Goal: Task Accomplishment & Management: Use online tool/utility

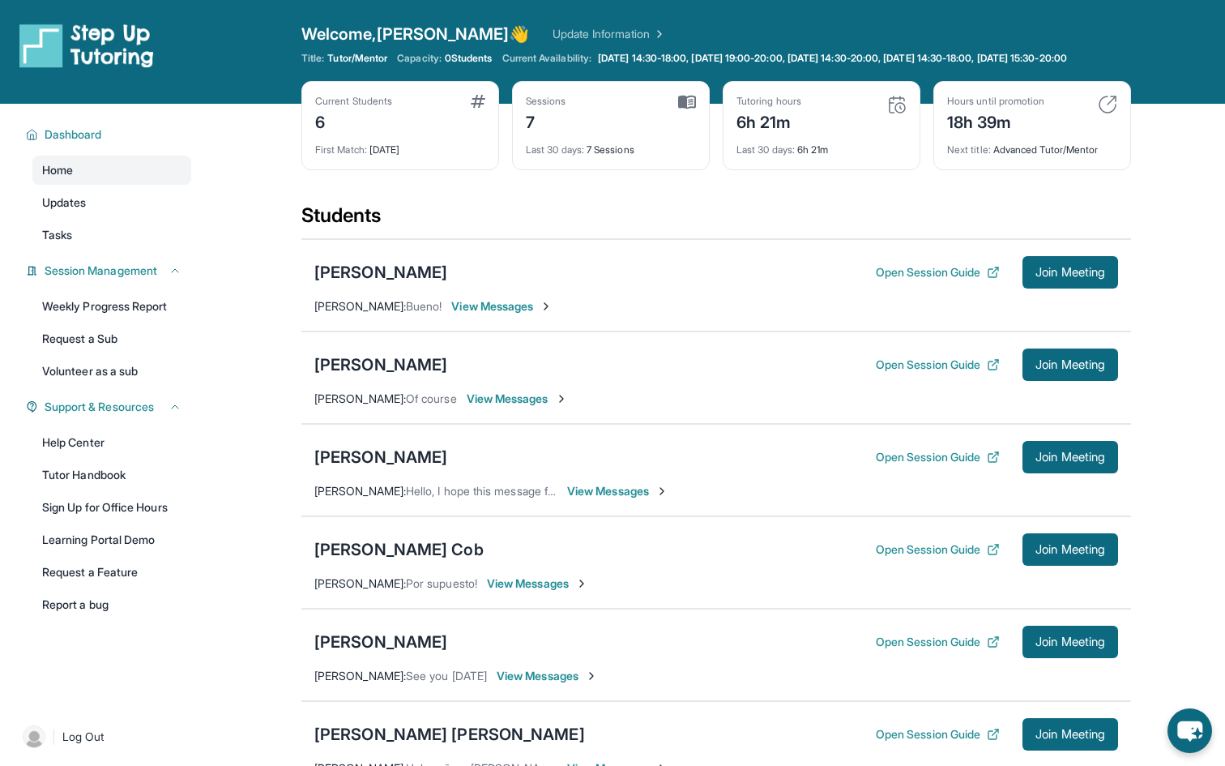
click at [699, 222] on div "Students" at bounding box center [716, 221] width 830 height 36
click at [784, 133] on div "6h 21m" at bounding box center [769, 121] width 65 height 26
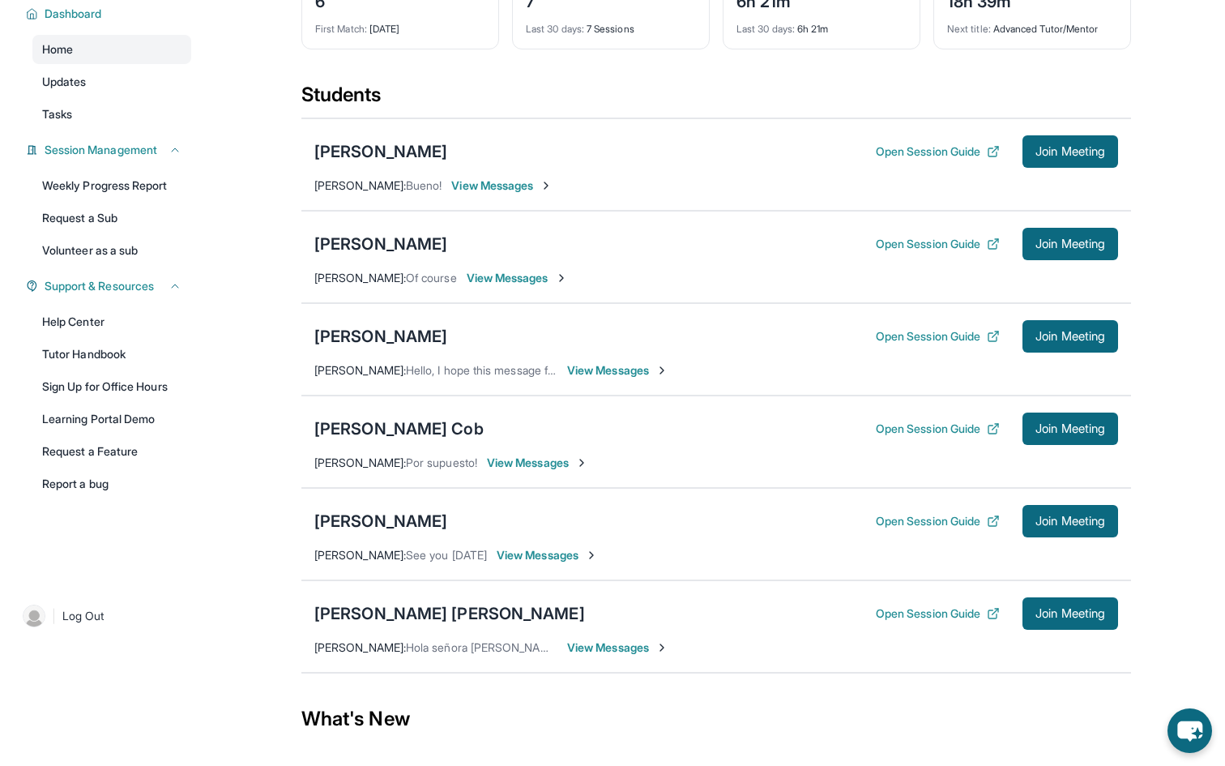
scroll to position [122, 0]
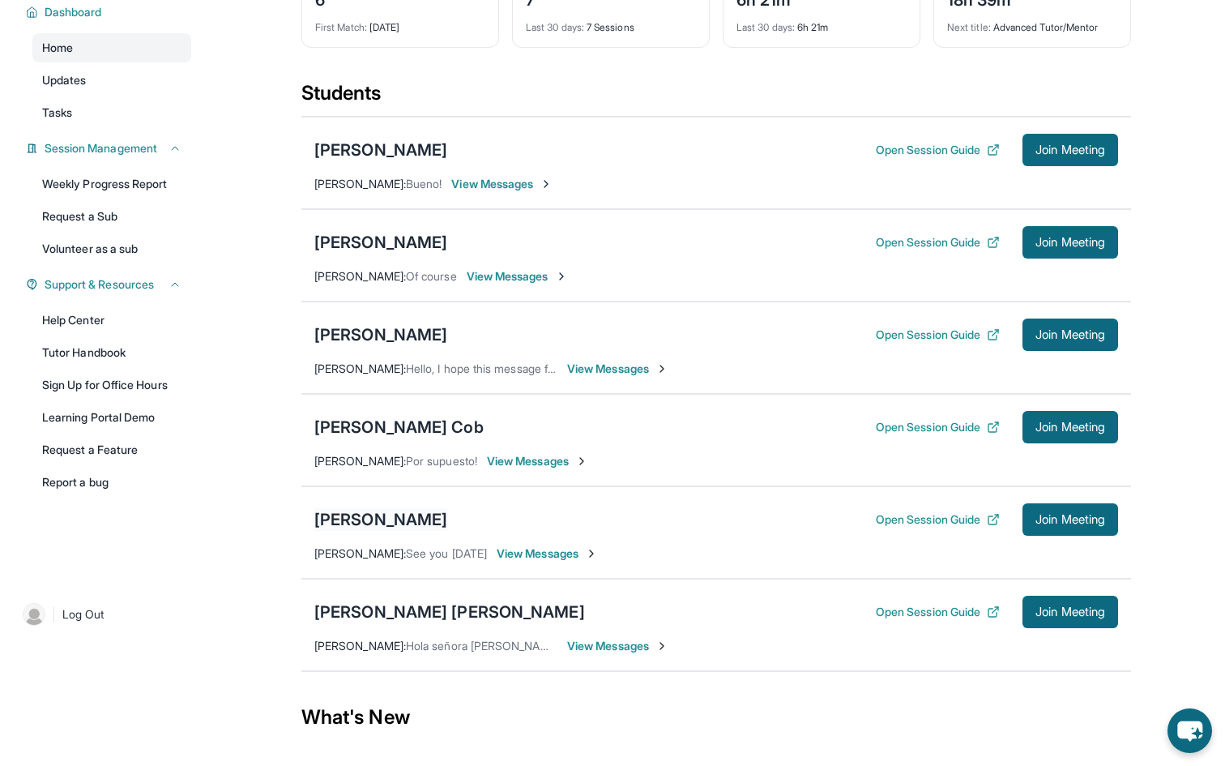
click at [376, 528] on div "[PERSON_NAME]" at bounding box center [380, 519] width 133 height 23
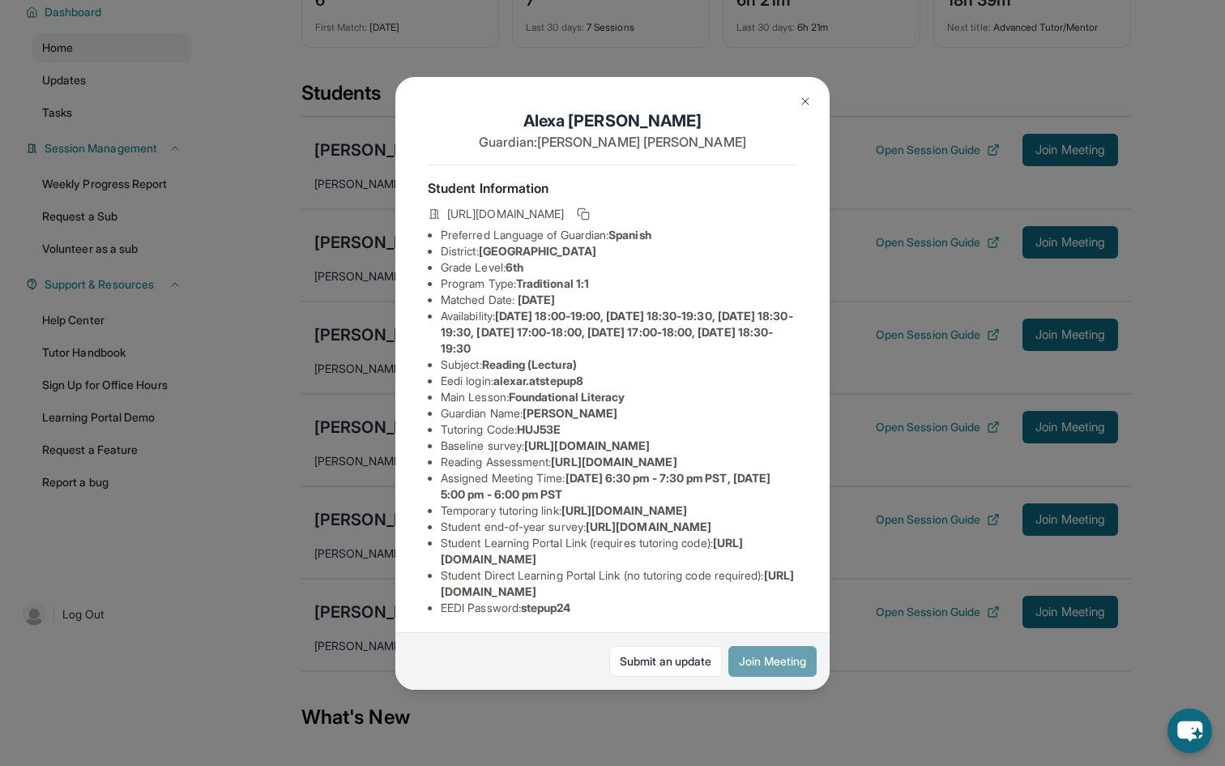
click at [747, 661] on button "Join Meeting" at bounding box center [773, 661] width 88 height 31
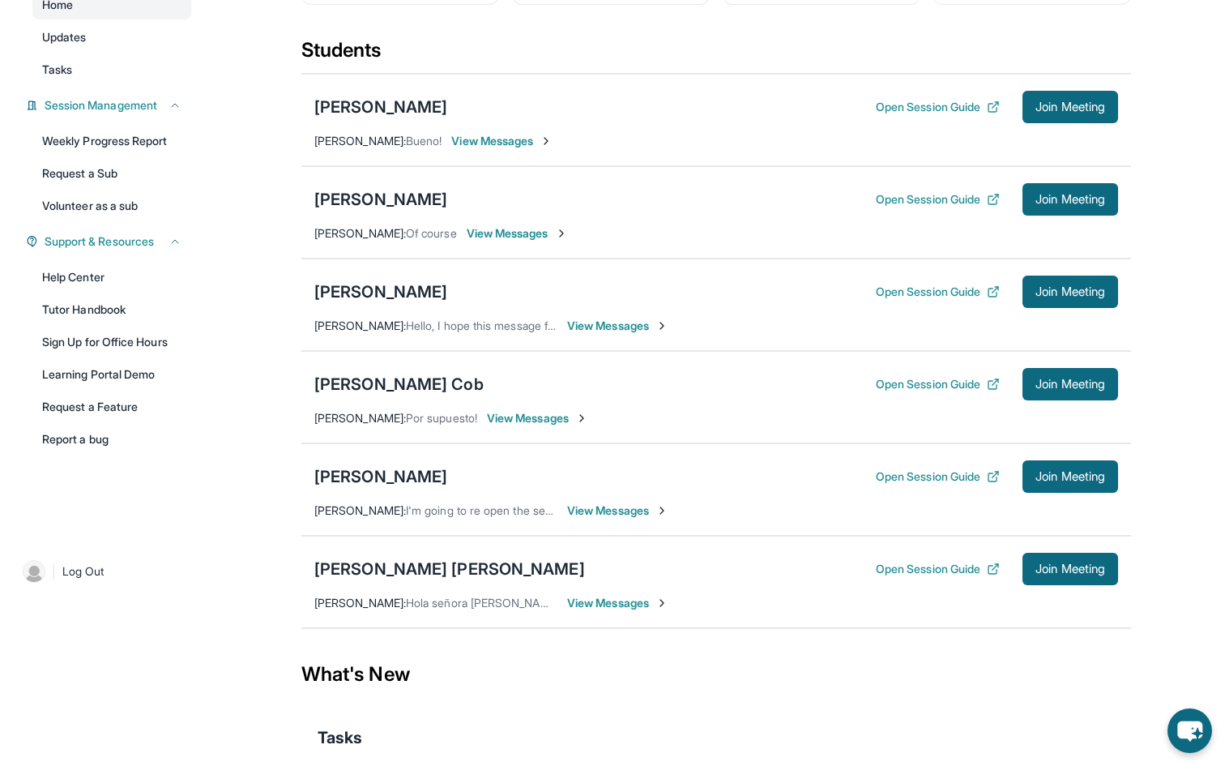
scroll to position [184, 0]
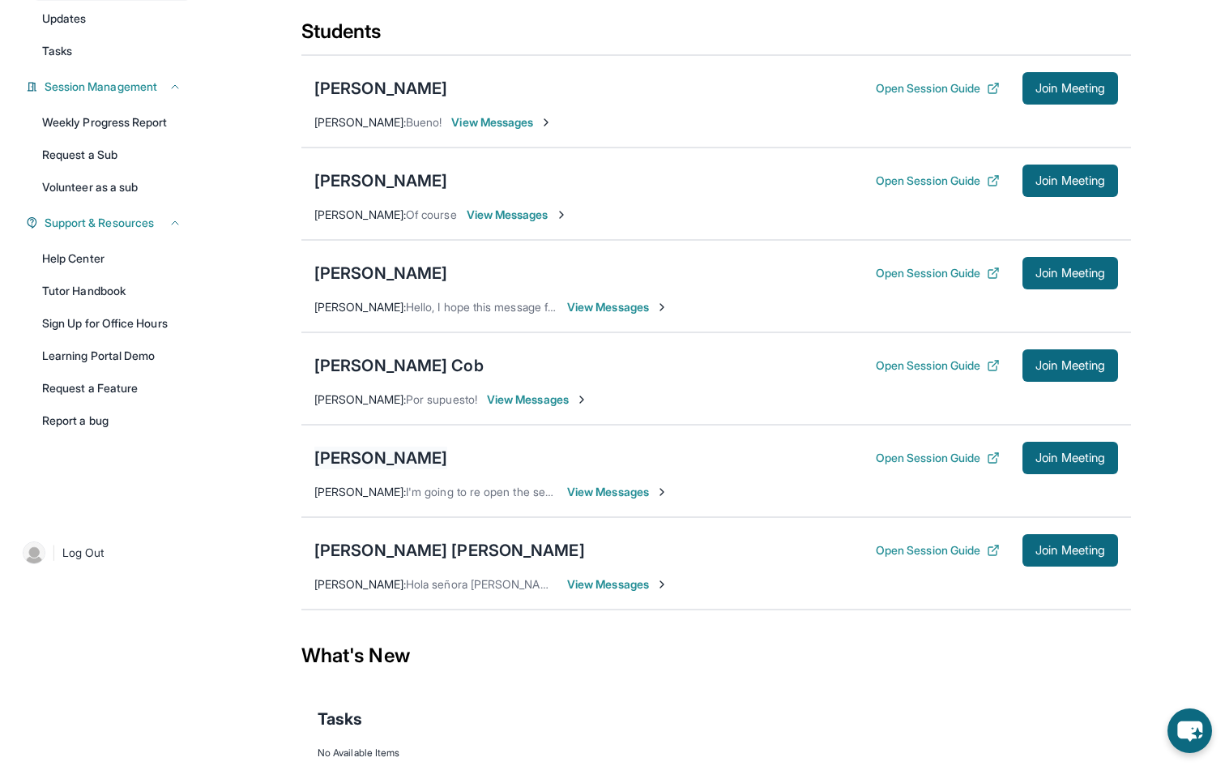
click at [374, 466] on div "[PERSON_NAME]" at bounding box center [380, 458] width 133 height 23
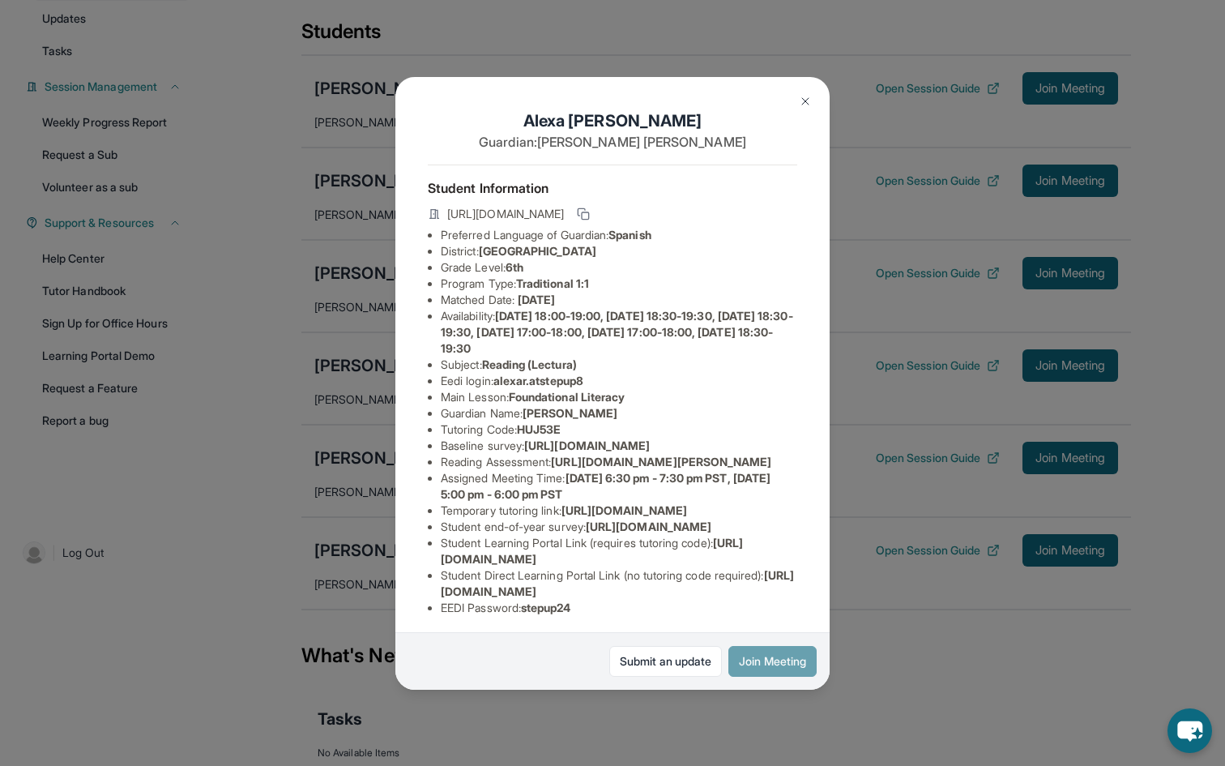
click at [799, 663] on button "Join Meeting" at bounding box center [773, 661] width 88 height 31
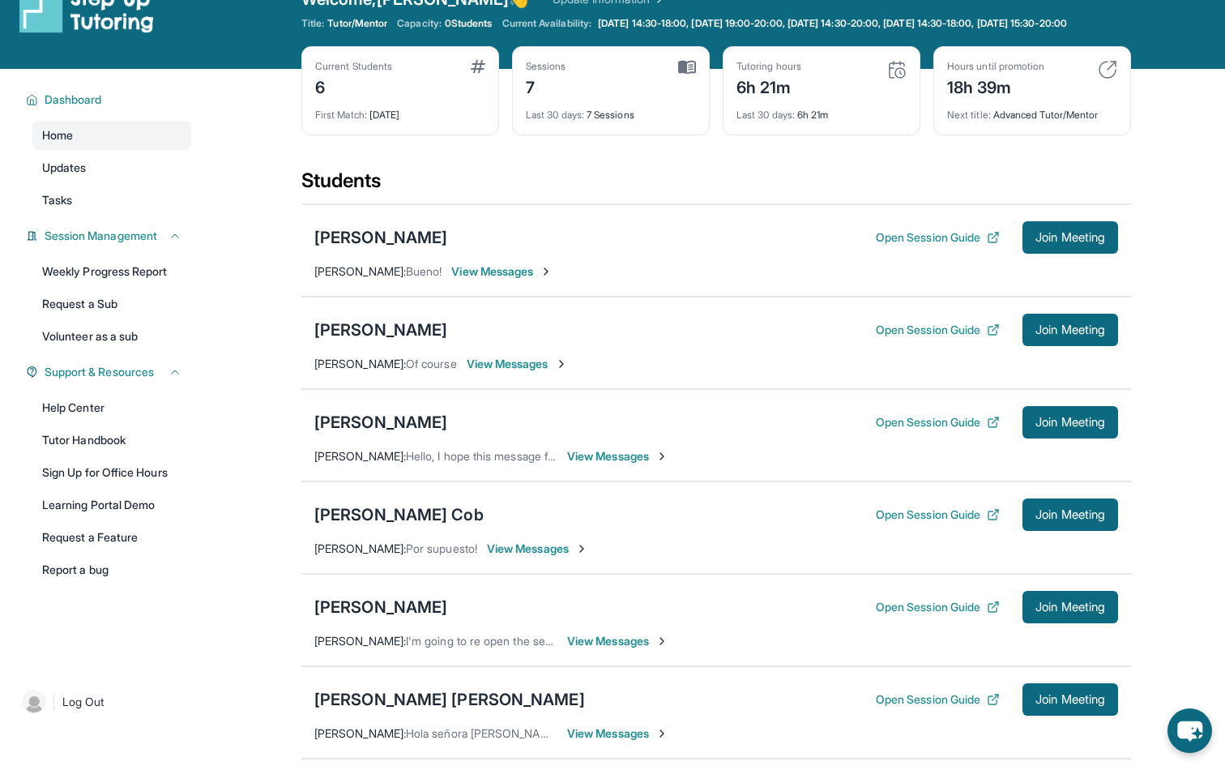
scroll to position [0, 0]
